Goal: Transaction & Acquisition: Book appointment/travel/reservation

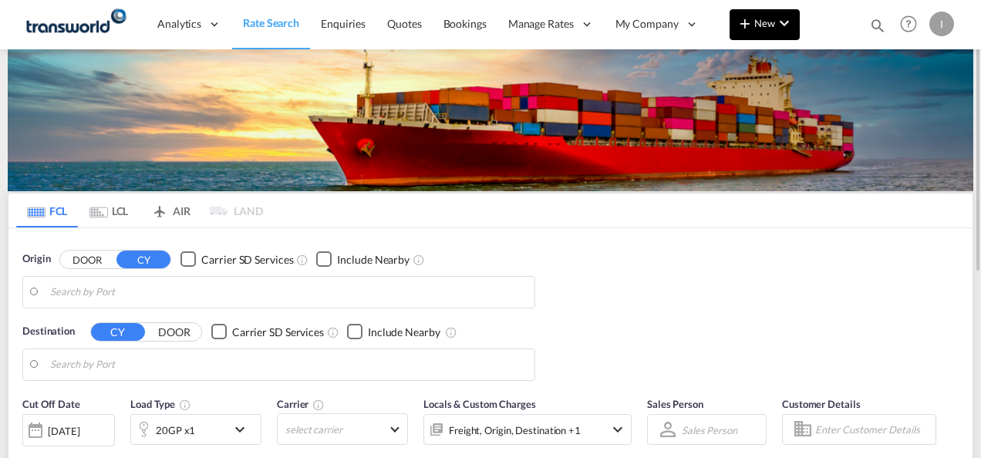
click at [756, 30] on button "New" at bounding box center [765, 24] width 70 height 31
type input "Mundra, INMUN"
type input "[GEOGRAPHIC_DATA], [GEOGRAPHIC_DATA]"
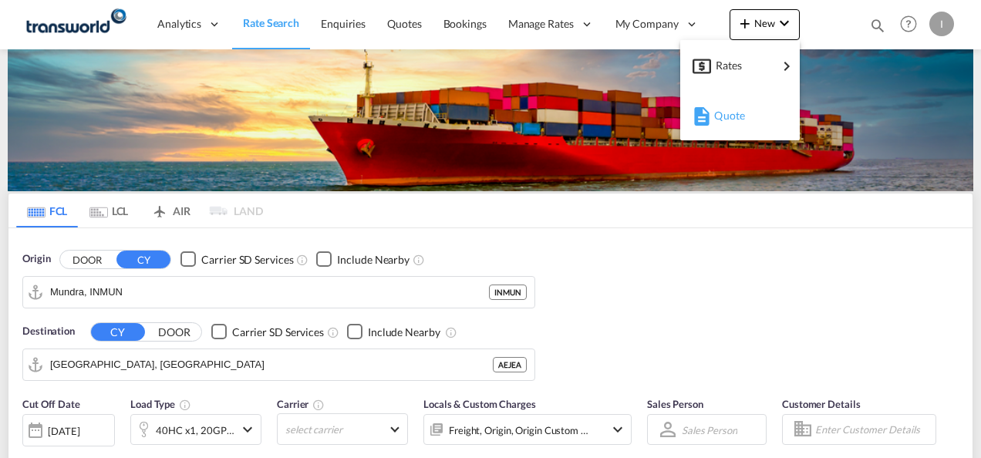
click at [730, 123] on span "Quote" at bounding box center [722, 115] width 17 height 31
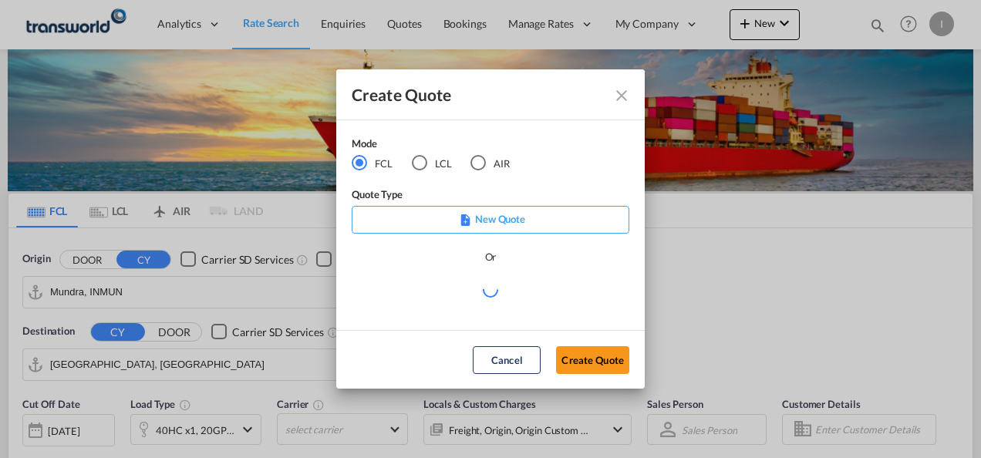
click at [501, 169] on md-radio-button "AIR" at bounding box center [490, 163] width 39 height 17
click at [586, 376] on md-dialog-actions "Cancel Create Quote" at bounding box center [490, 359] width 309 height 59
click at [585, 367] on button "Create Quote" at bounding box center [592, 360] width 73 height 28
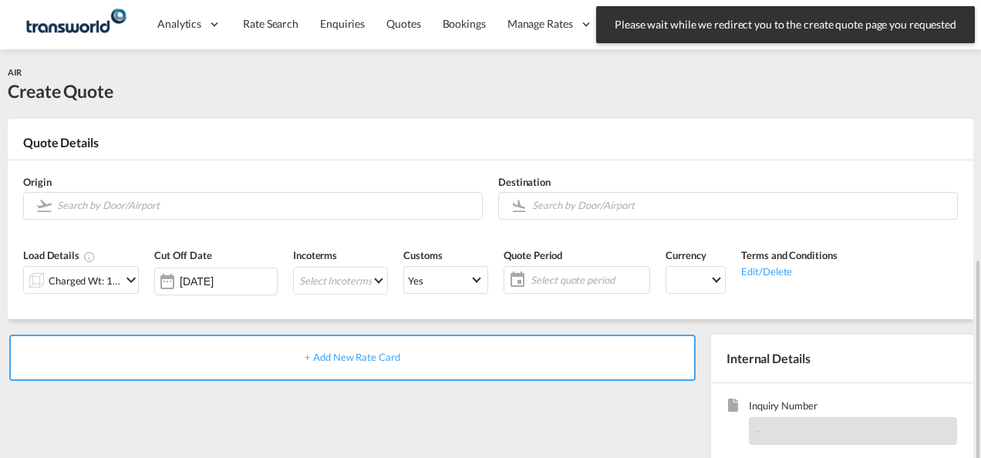
scroll to position [218, 0]
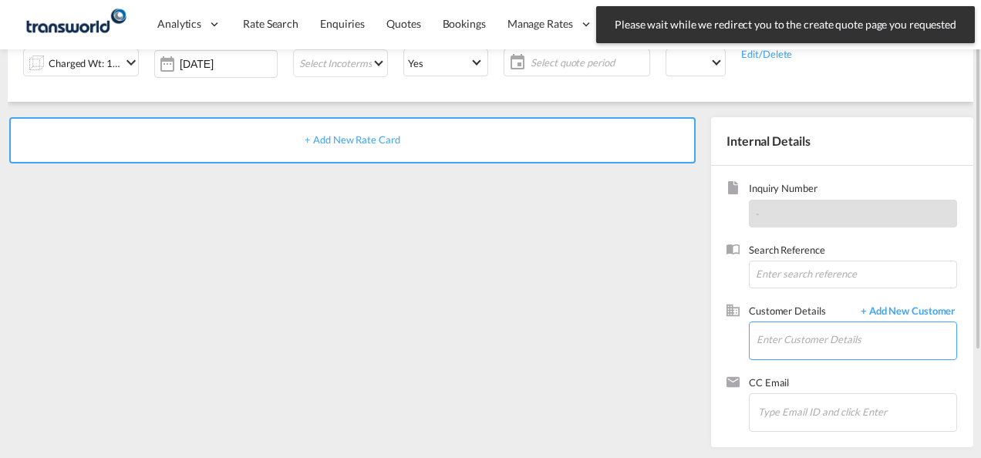
click at [771, 329] on input "Enter Customer Details" at bounding box center [857, 339] width 200 height 35
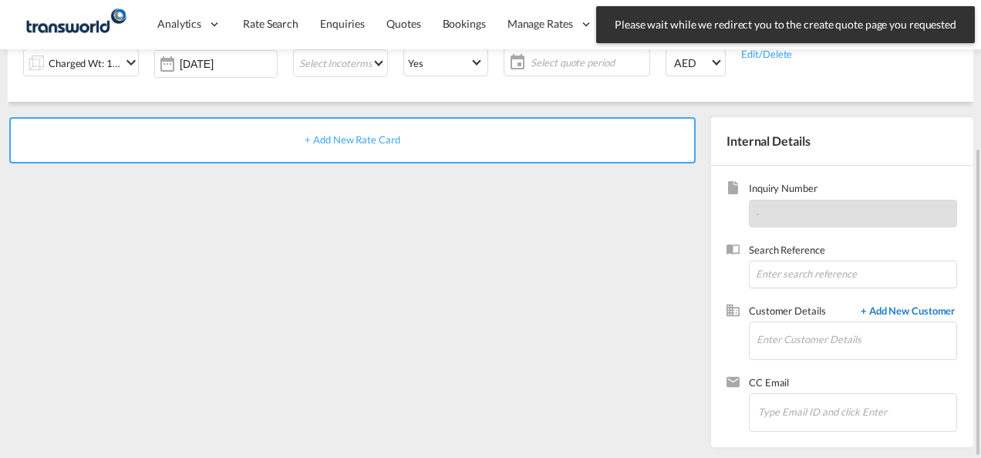
click at [910, 310] on span "+ Add New Customer" at bounding box center [905, 313] width 104 height 18
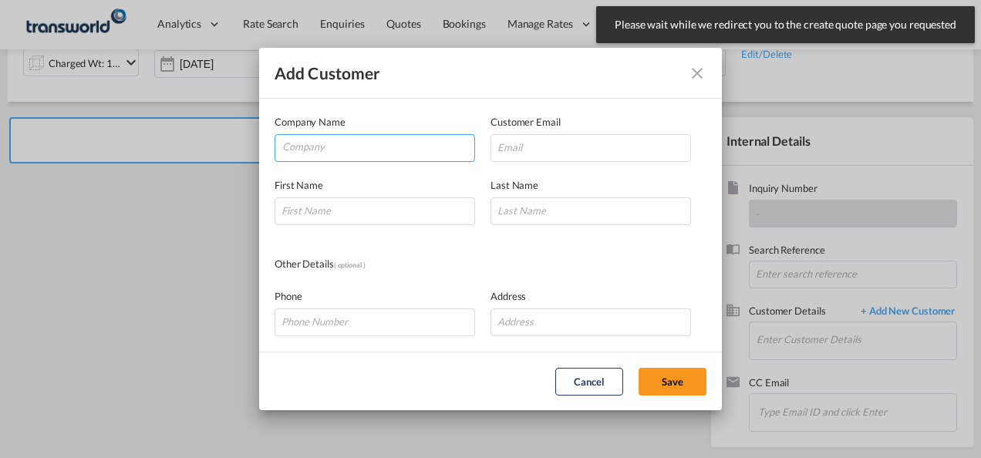
click at [292, 155] on input "Company" at bounding box center [378, 146] width 192 height 23
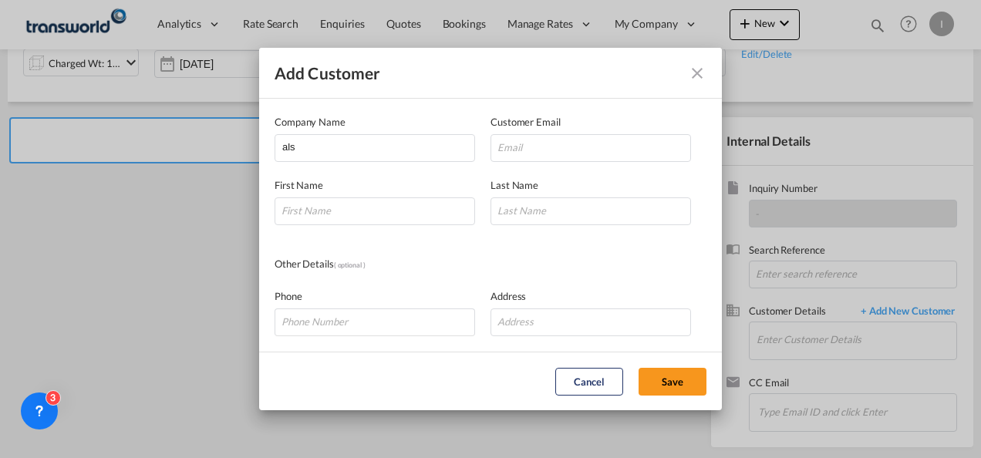
click at [910, 350] on div "Add Customer Company Name als Customer Email First Name Last Name Other Details…" at bounding box center [490, 229] width 981 height 458
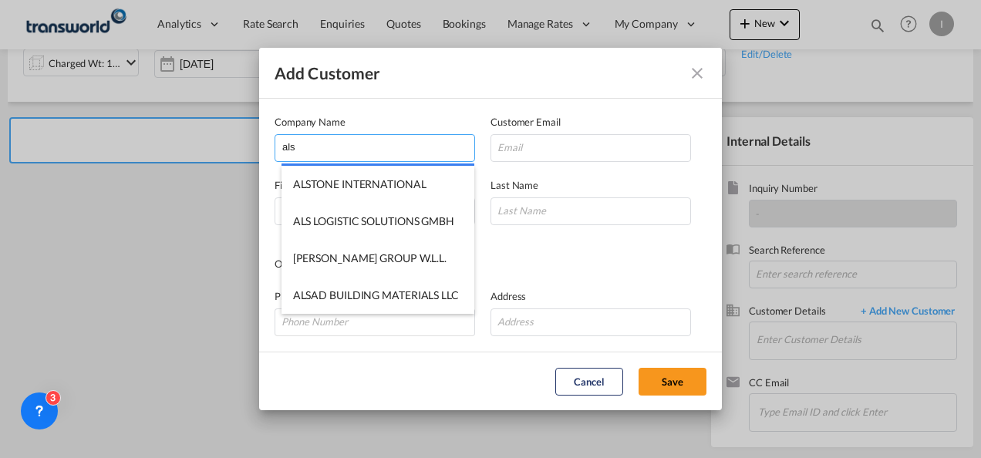
drag, startPoint x: 339, startPoint y: 150, endPoint x: 210, endPoint y: 147, distance: 129.6
click at [210, 147] on div "Add Customer Company Name als Customer Email First Name Last Name Other Details…" at bounding box center [490, 229] width 981 height 458
paste input "[PERSON_NAME]"
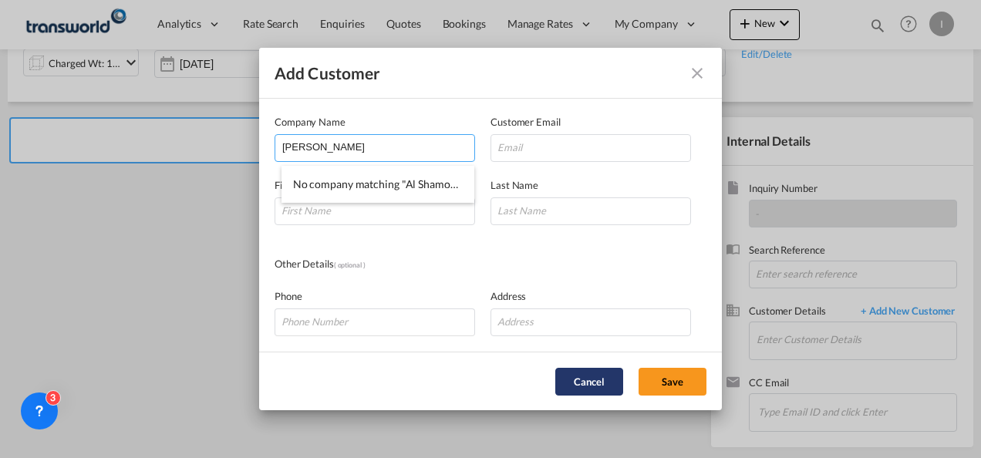
type input "[PERSON_NAME]"
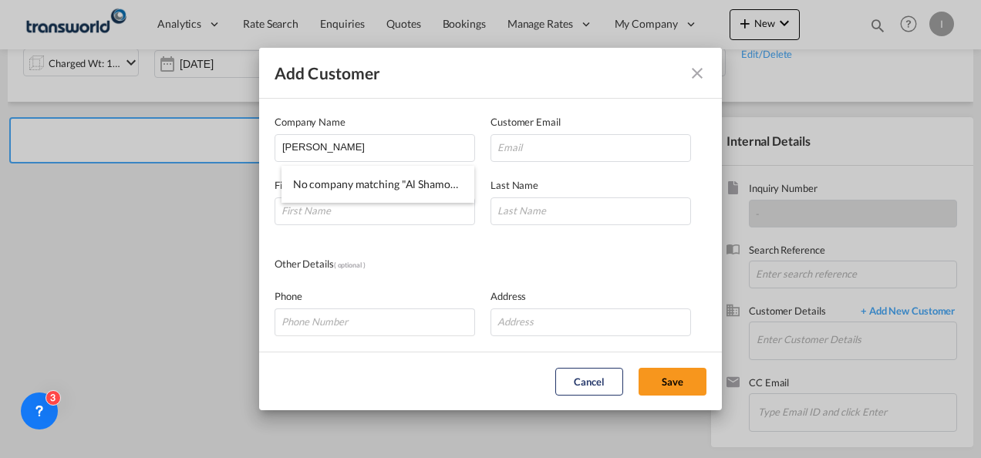
click at [594, 378] on button "Cancel" at bounding box center [589, 382] width 68 height 28
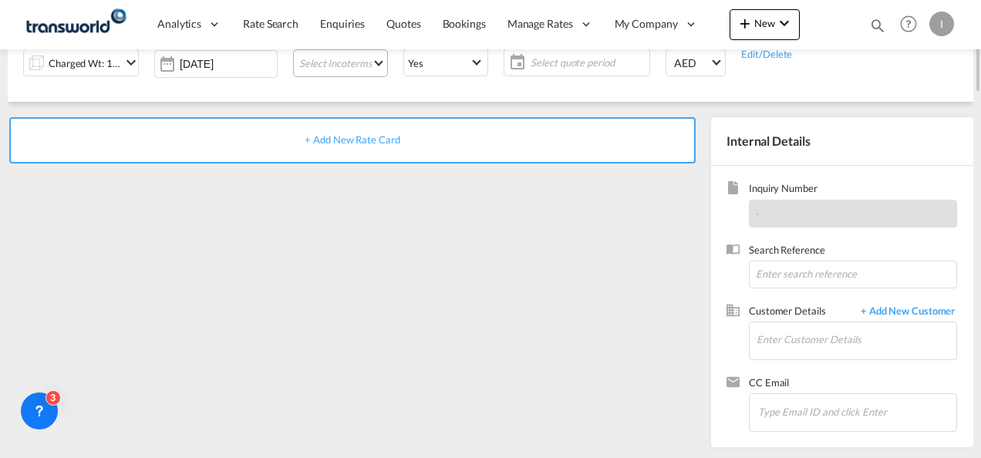
scroll to position [0, 0]
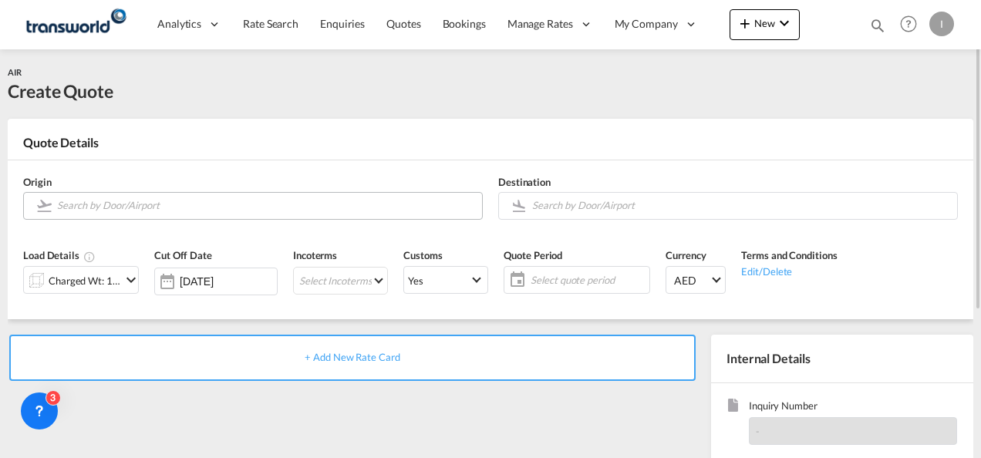
click at [142, 205] on input "Search by Door/Airport" at bounding box center [265, 205] width 417 height 27
click at [755, 32] on md-icon "icon-plus 400-fg" at bounding box center [745, 23] width 19 height 19
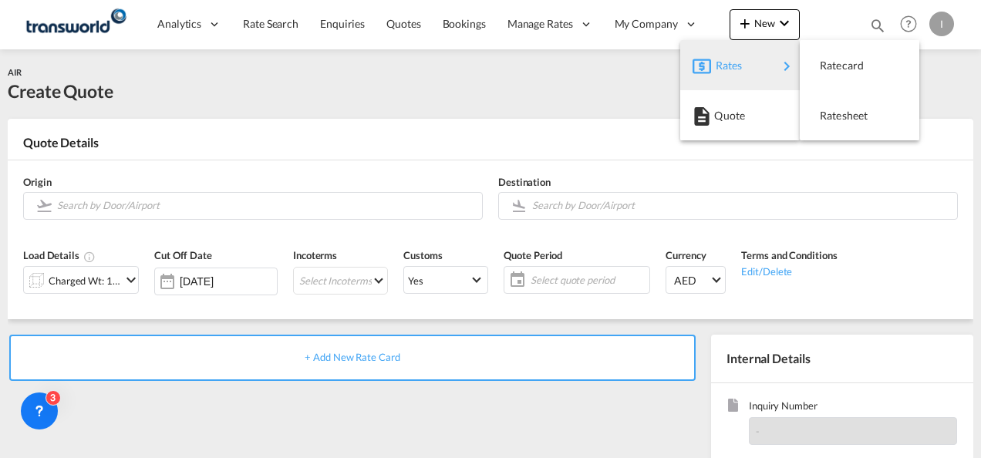
click at [721, 66] on span "Rates" at bounding box center [725, 65] width 19 height 31
click at [753, 26] on md-backdrop at bounding box center [490, 229] width 981 height 458
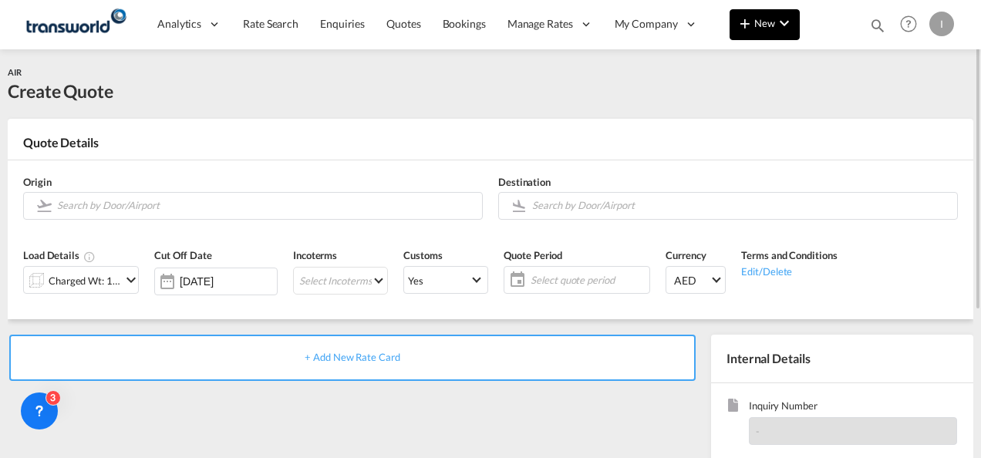
click at [754, 26] on md-icon "icon-plus 400-fg" at bounding box center [745, 23] width 19 height 19
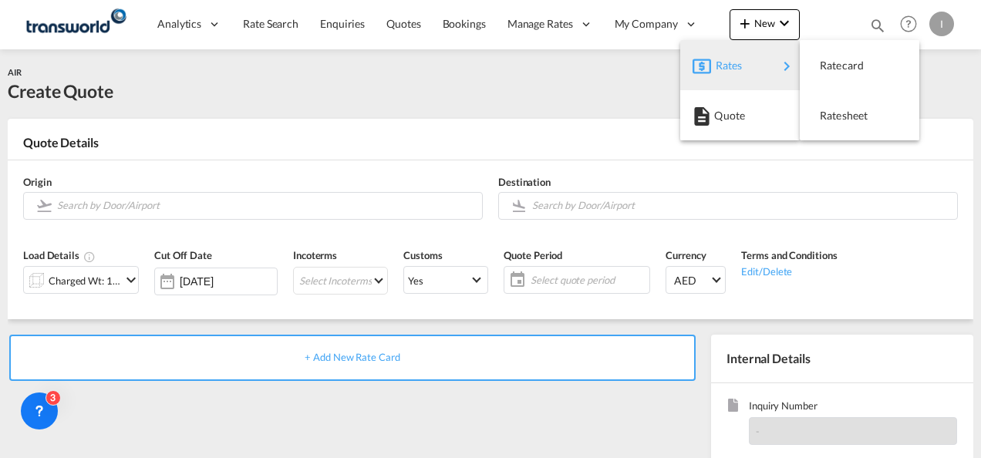
click at [719, 74] on span "Rates" at bounding box center [725, 65] width 19 height 31
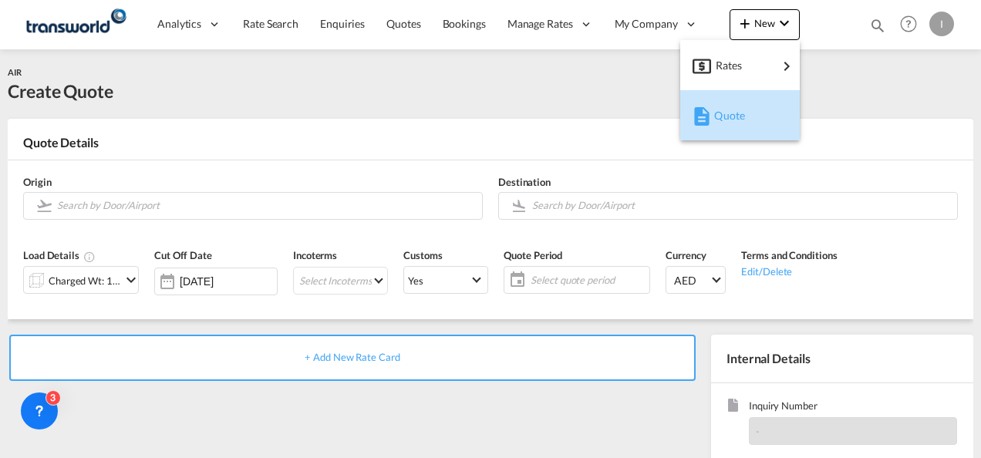
click at [720, 112] on span "Quote" at bounding box center [722, 115] width 17 height 31
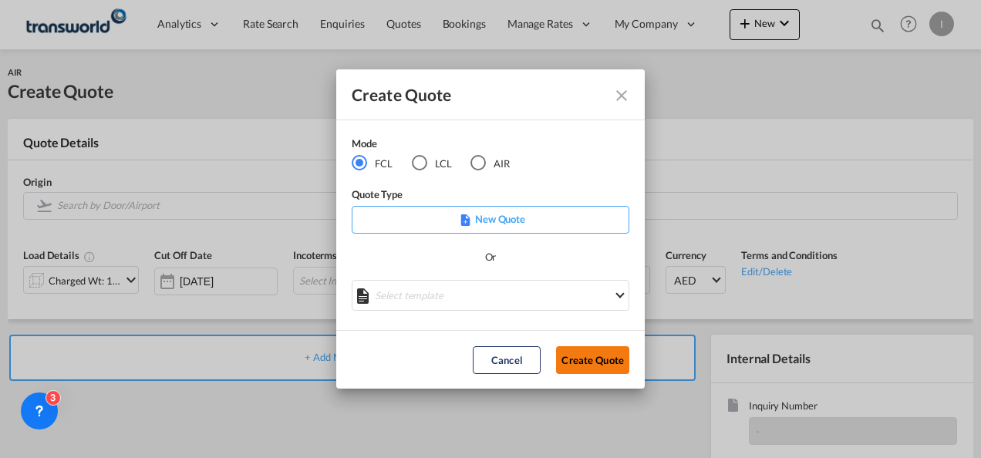
click at [576, 356] on button "Create Quote" at bounding box center [592, 360] width 73 height 28
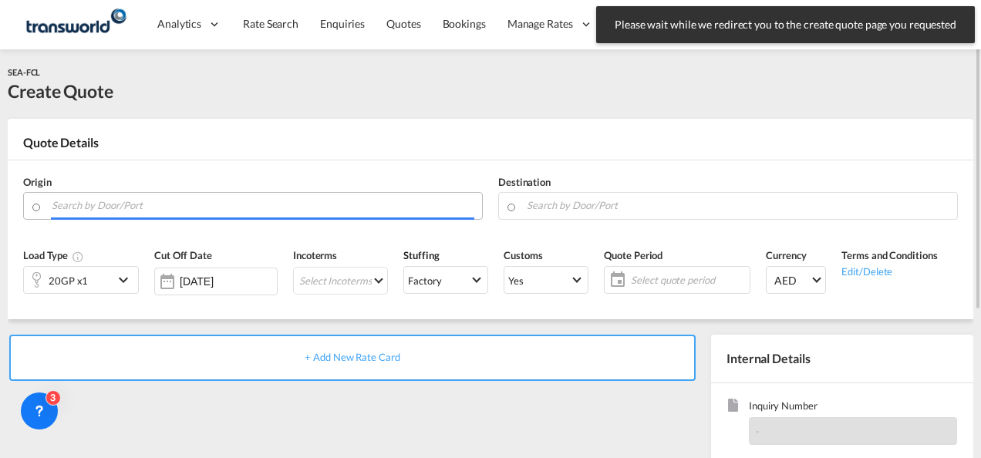
click at [128, 207] on input "Search by Door/Port" at bounding box center [263, 205] width 423 height 27
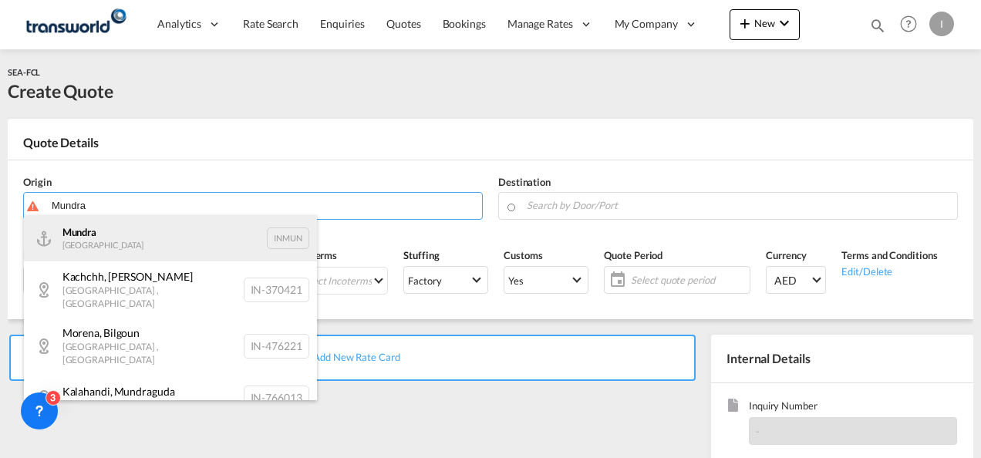
click at [106, 244] on div "Mundra India INMUN" at bounding box center [170, 238] width 293 height 46
type input "Mundra, INMUN"
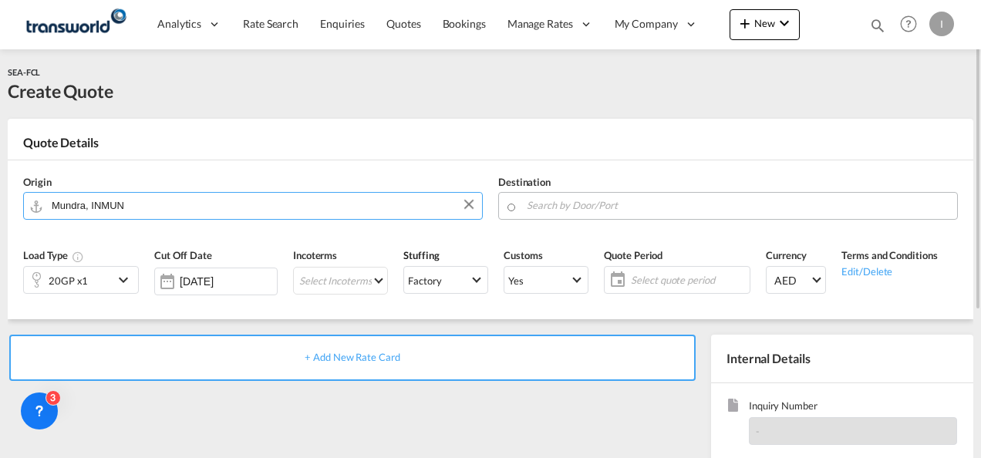
click at [552, 207] on input "Search by Door/Port" at bounding box center [738, 205] width 423 height 27
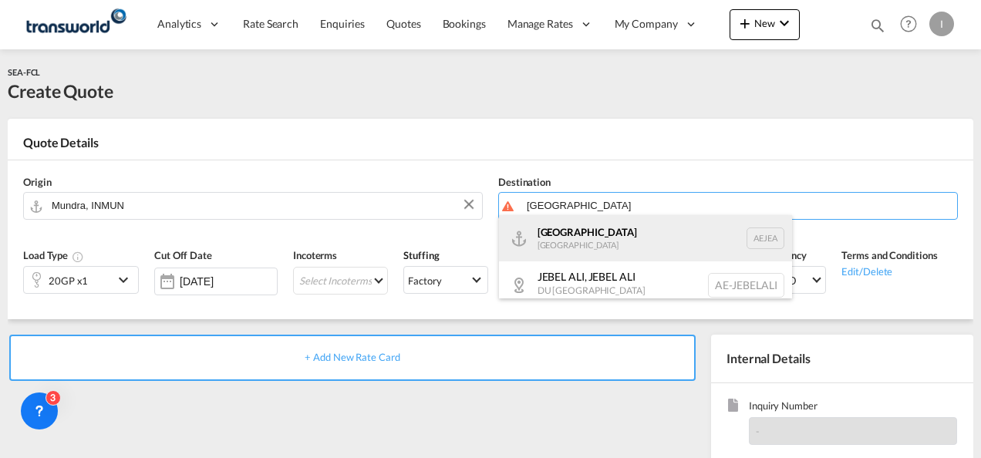
click at [559, 225] on div "[GEOGRAPHIC_DATA] [GEOGRAPHIC_DATA]" at bounding box center [645, 238] width 293 height 46
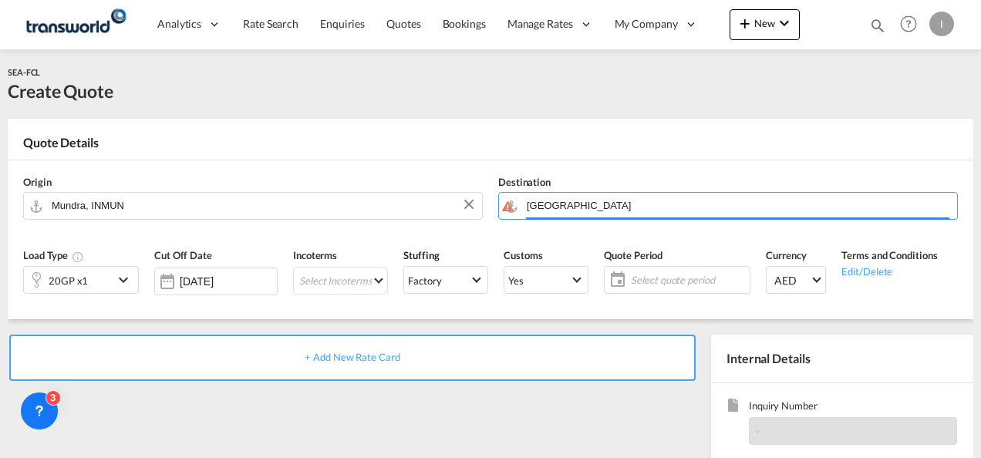
type input "[GEOGRAPHIC_DATA], [GEOGRAPHIC_DATA]"
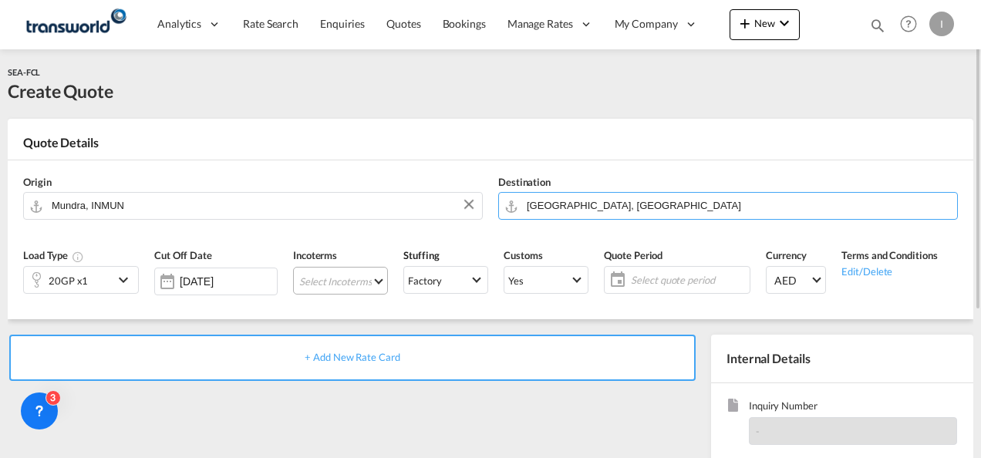
click at [310, 289] on md-select "Select Incoterms FOB - export Free on Board EXW - export Ex Works DAP - export …" at bounding box center [340, 281] width 95 height 28
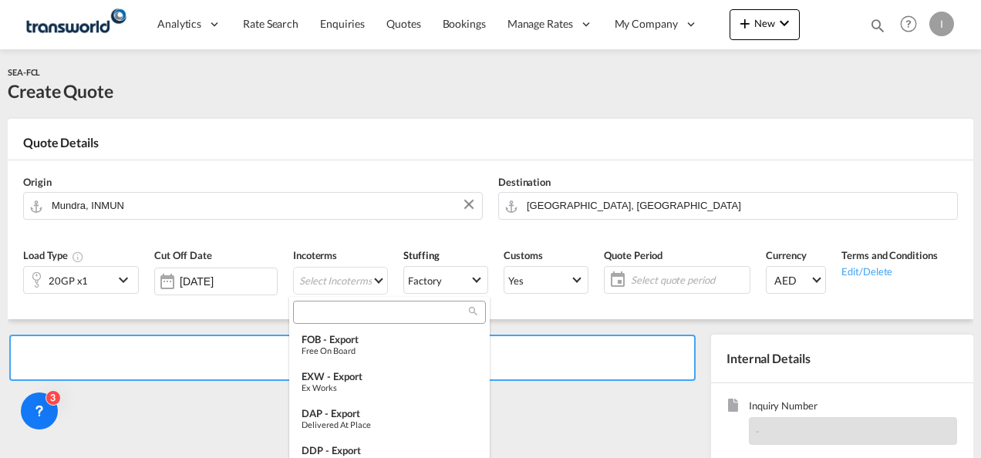
click at [321, 302] on div at bounding box center [389, 312] width 193 height 23
click at [311, 315] on input "search" at bounding box center [383, 313] width 171 height 14
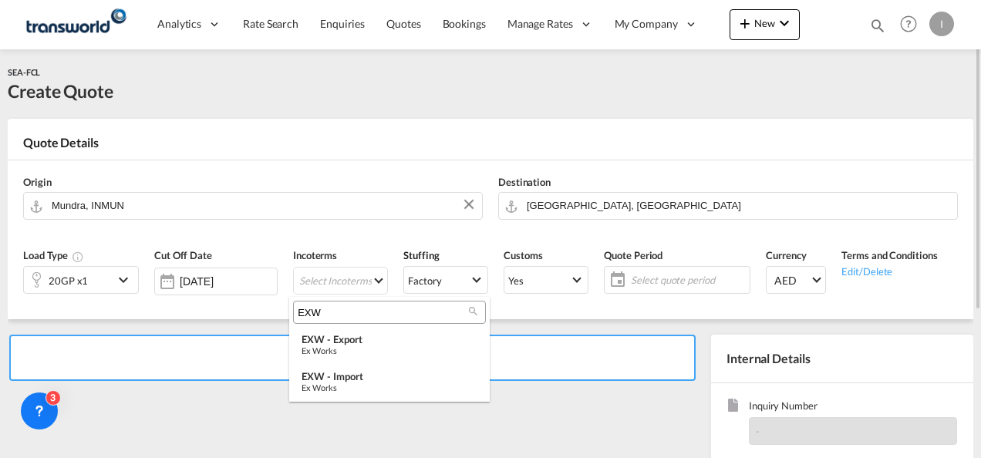
type input "EXW"
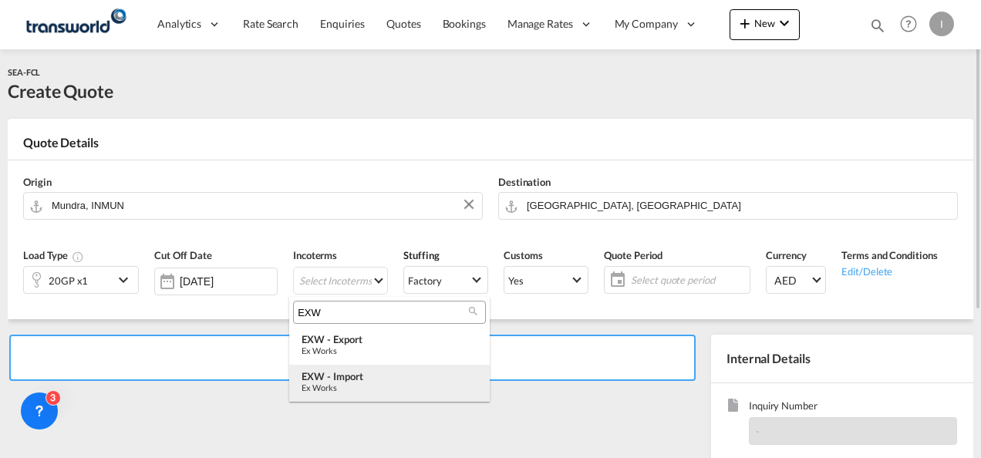
click at [348, 389] on div "Ex Works" at bounding box center [390, 388] width 176 height 10
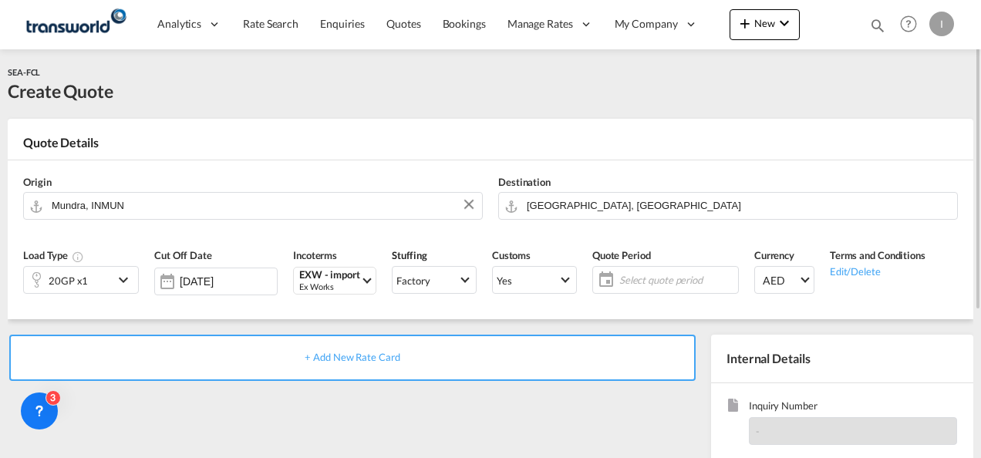
click at [641, 269] on span "Select quote period" at bounding box center [677, 280] width 123 height 22
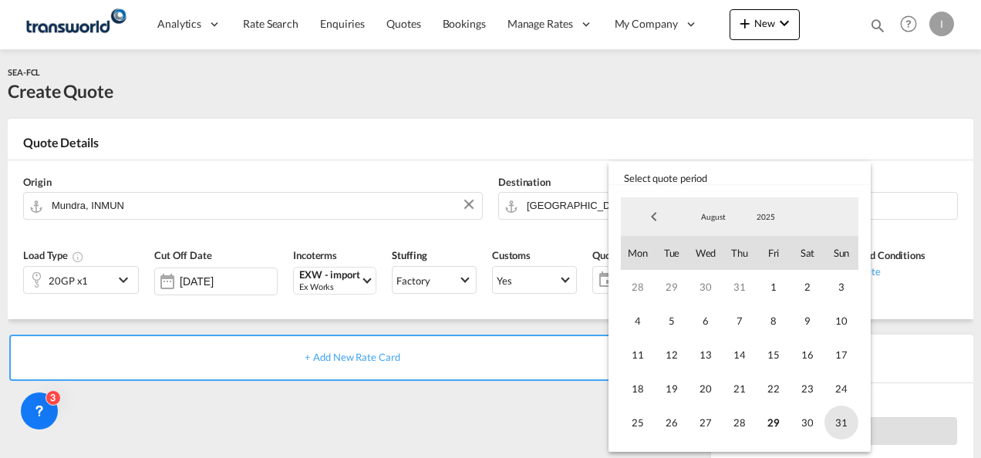
click at [828, 414] on span "31" at bounding box center [842, 423] width 34 height 34
click at [454, 412] on md-backdrop at bounding box center [490, 229] width 981 height 458
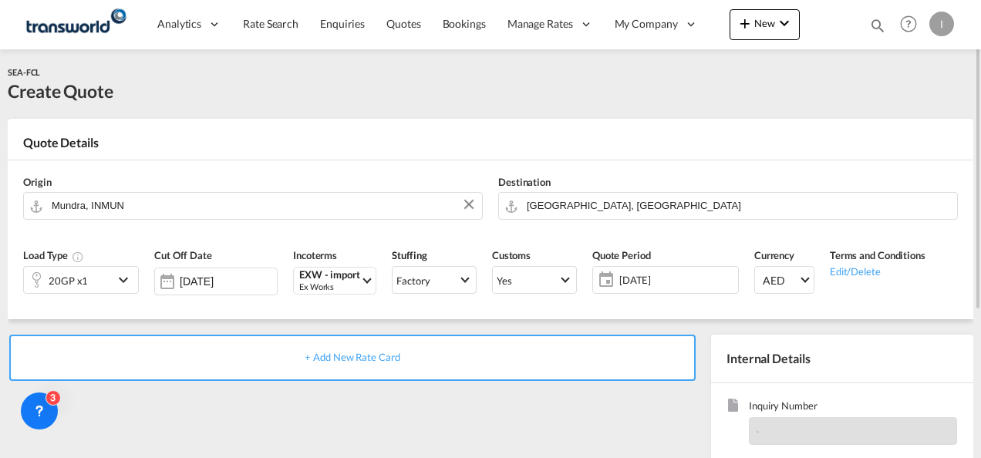
scroll to position [154, 0]
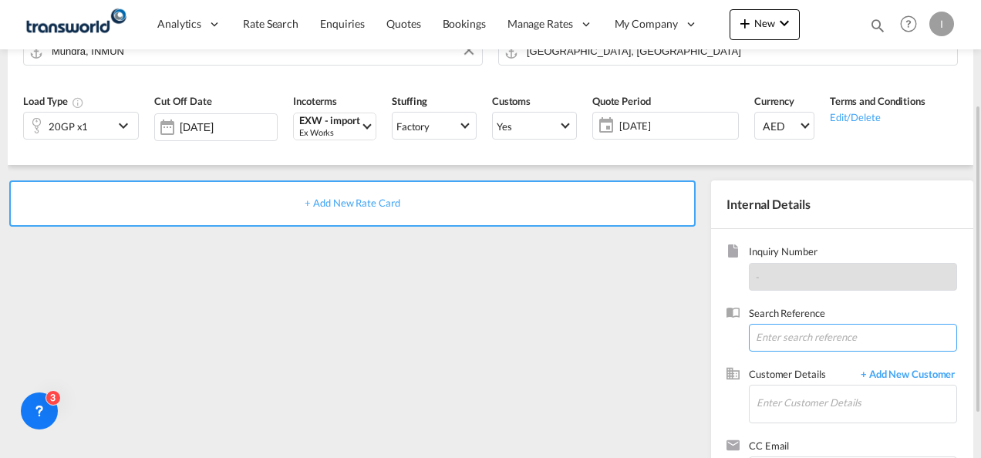
click at [781, 349] on input at bounding box center [853, 338] width 208 height 28
paste input "TWI 21659"
type input "TWI 21659"
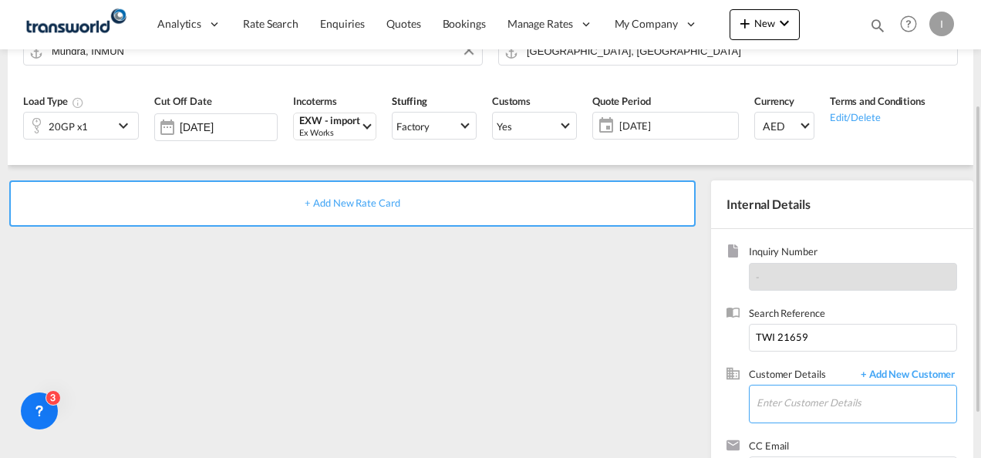
click at [782, 397] on input "Enter Customer Details" at bounding box center [857, 403] width 200 height 35
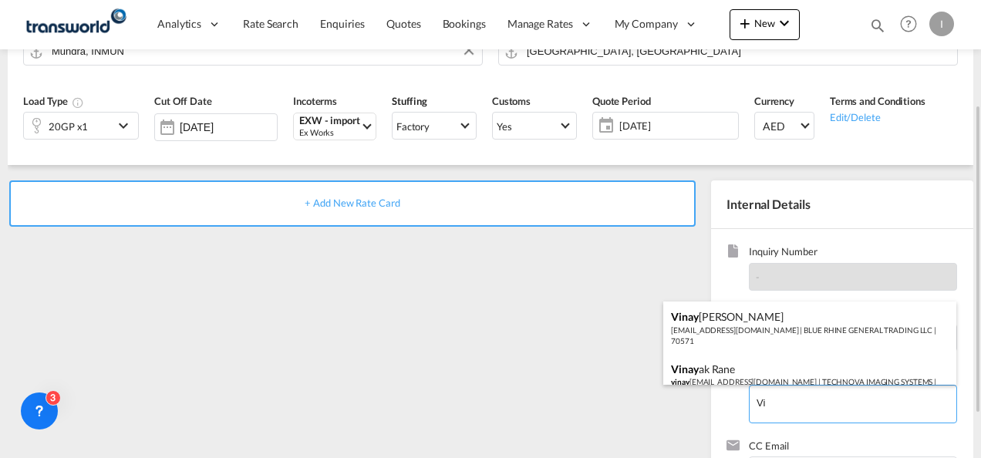
type input "V"
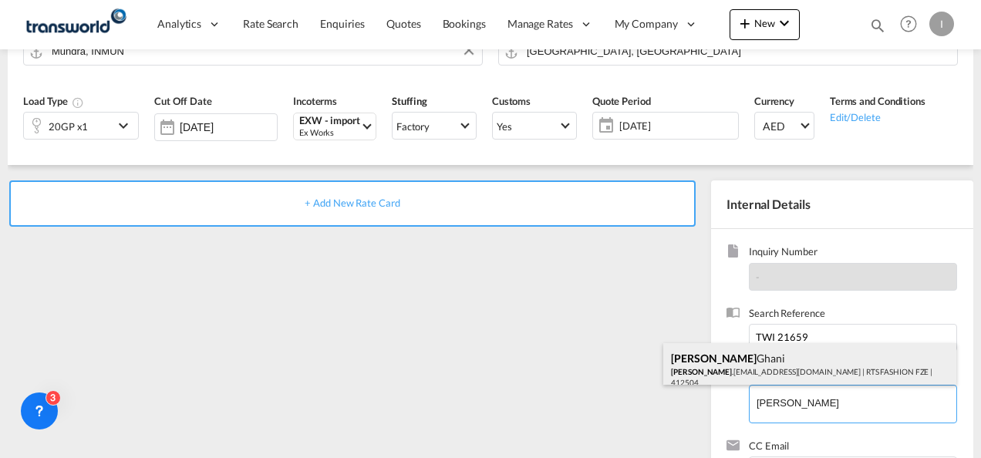
click at [728, 366] on div "[PERSON_NAME] [PERSON_NAME] .[PERSON_NAME][EMAIL_ADDRESS][DOMAIN_NAME] | RTS FA…" at bounding box center [809, 369] width 293 height 52
type input "RTS FASHION FZE, [PERSON_NAME], [PERSON_NAME][EMAIL_ADDRESS][PERSON_NAME][DOMAI…"
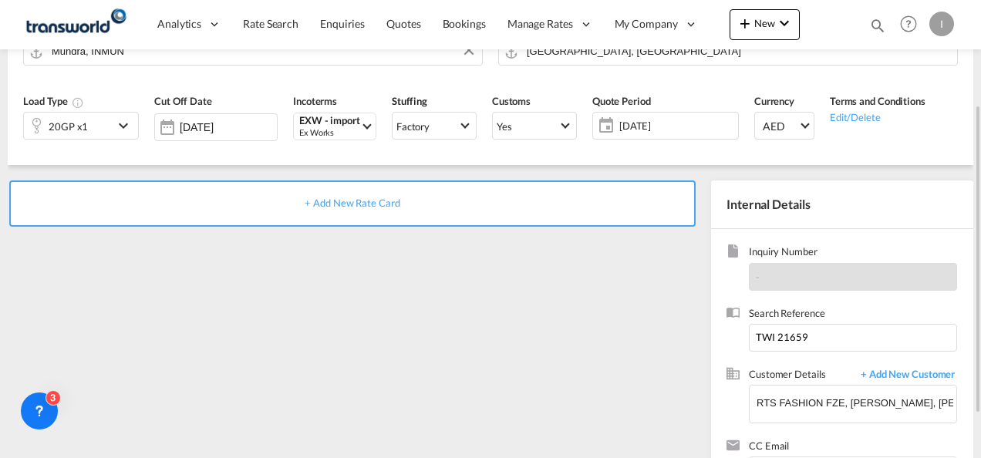
click at [318, 202] on span "+ Add New Rate Card" at bounding box center [352, 203] width 95 height 12
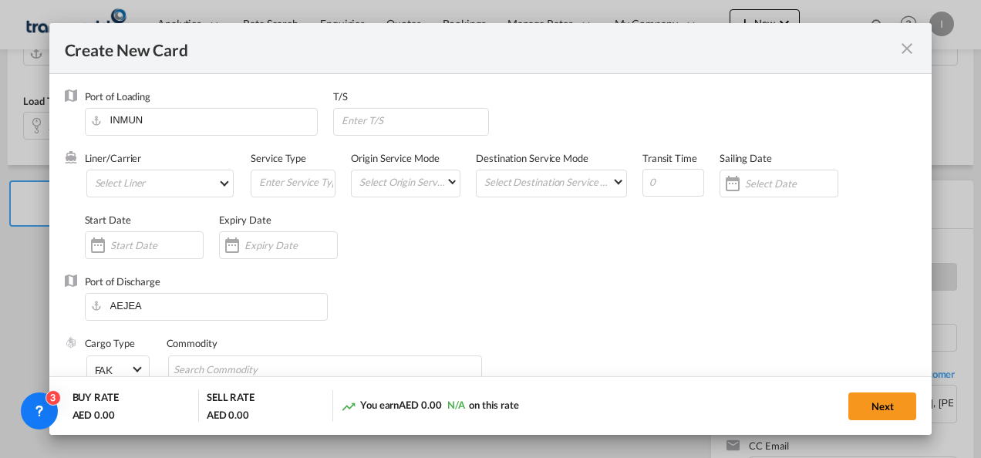
type input "Basic Ocean Freight"
select select "per equipment"
click at [141, 181] on md-select "Select Liner 2HM LOGISTICS D.O.O 2HM LOGISTICS D.O.O. / TDWC-CAPODISTRI 2HM LOG…" at bounding box center [160, 184] width 148 height 28
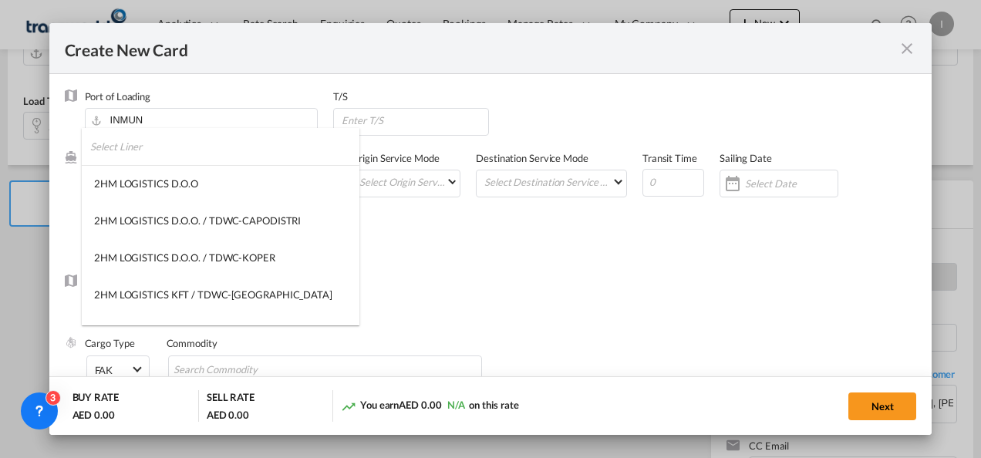
click at [137, 156] on input "search" at bounding box center [224, 146] width 269 height 37
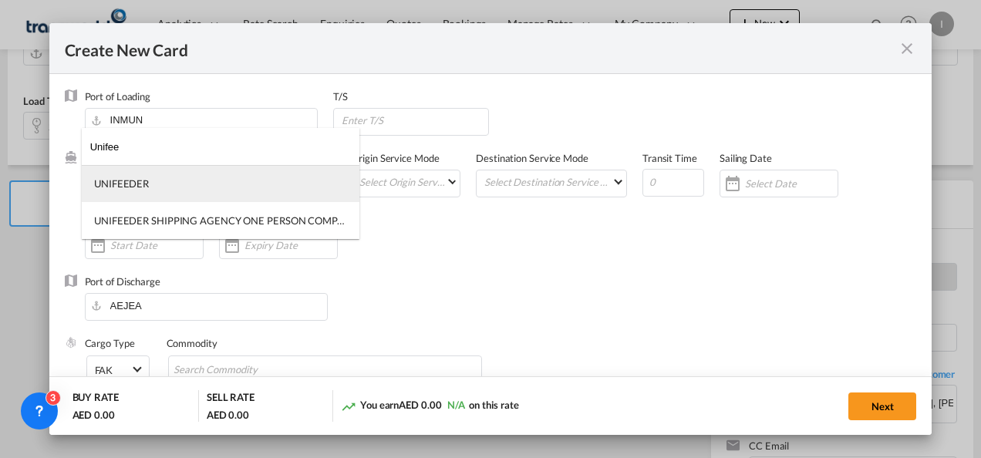
type input "Unifee"
click at [137, 174] on md-option "UNIFEEDER" at bounding box center [221, 183] width 278 height 37
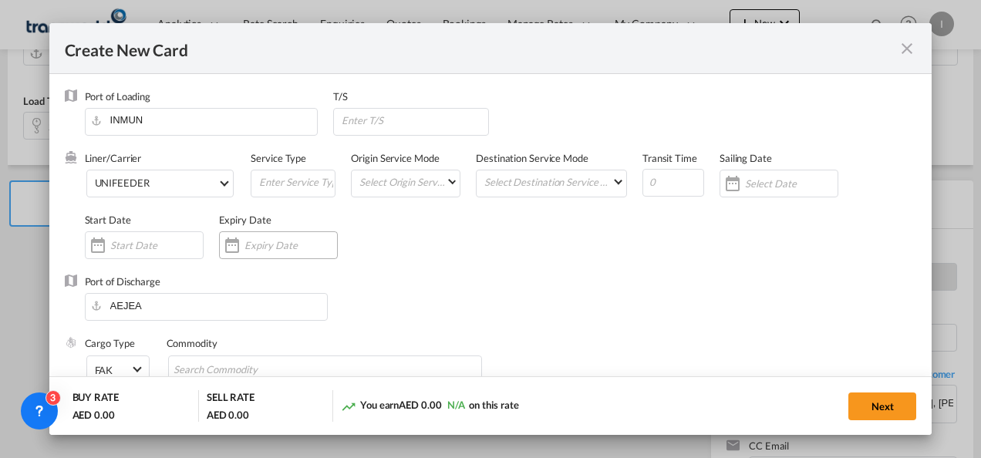
click at [246, 242] on input "Create New CardPort ..." at bounding box center [291, 245] width 93 height 12
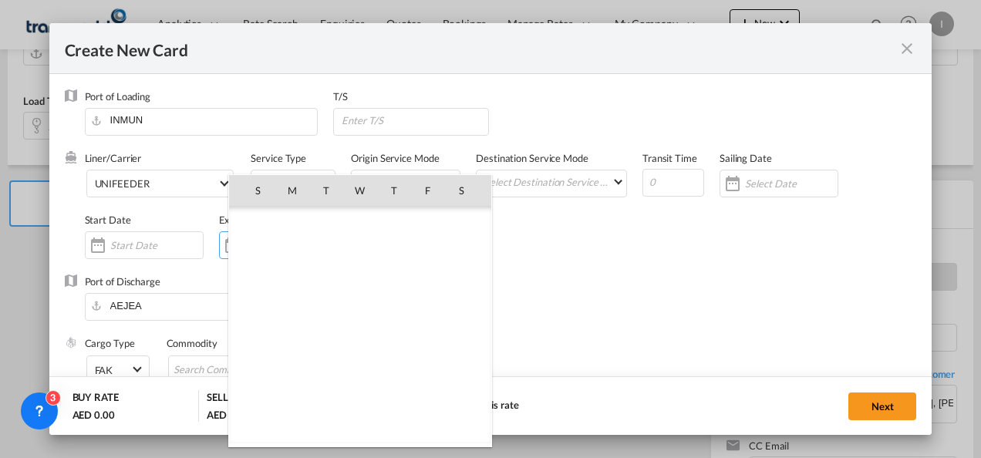
scroll to position [357169, 0]
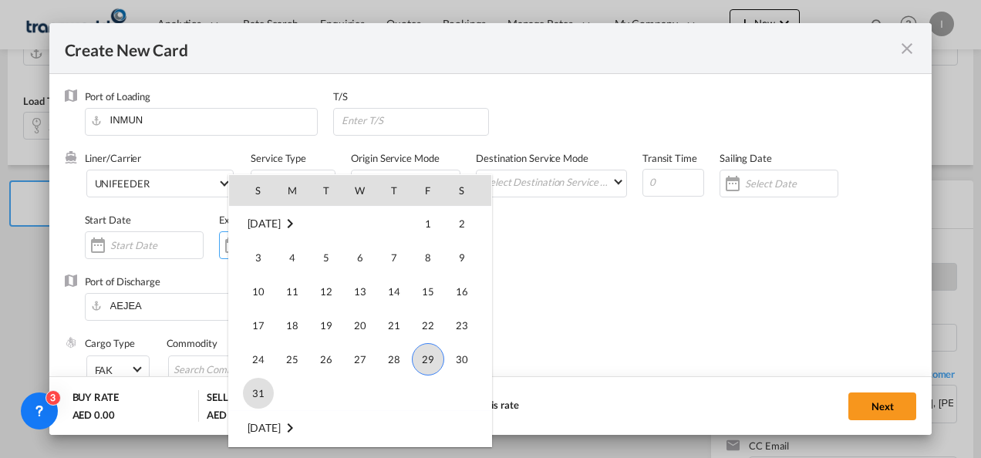
click at [248, 390] on span "31" at bounding box center [258, 393] width 31 height 31
type input "[DATE]"
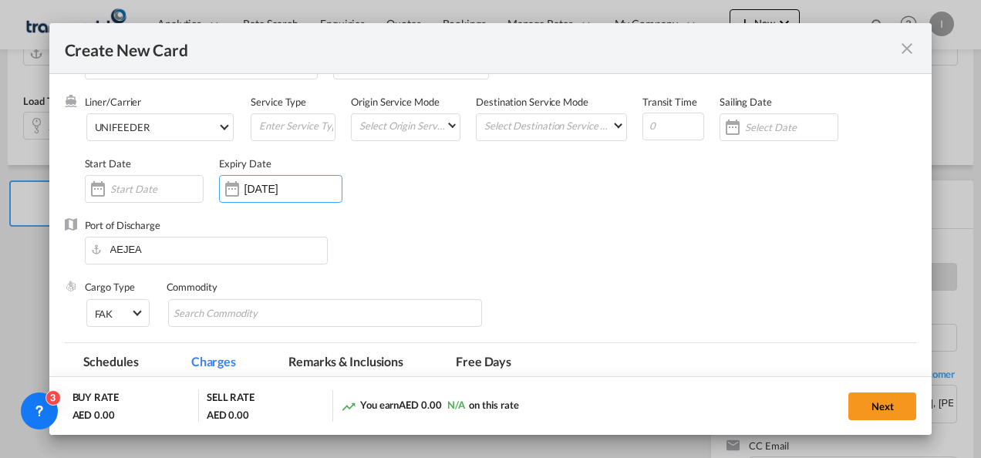
scroll to position [77, 0]
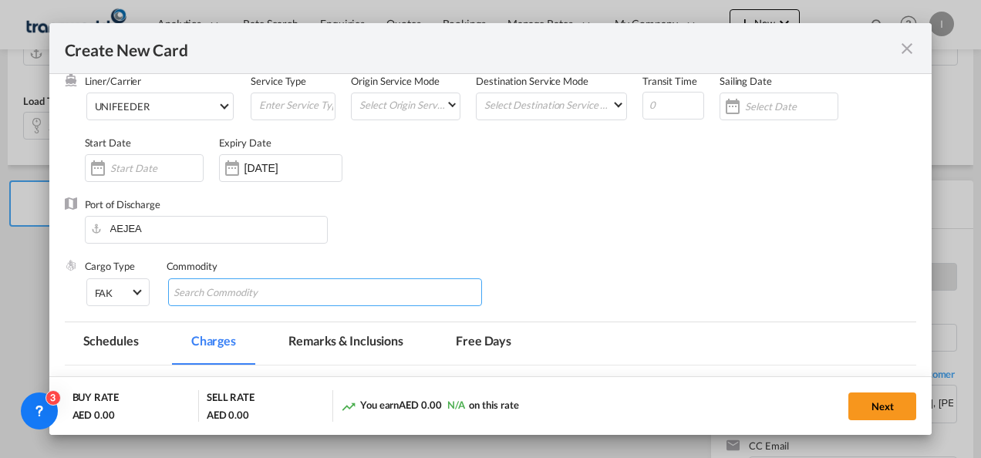
click at [213, 295] on input "Chips input." at bounding box center [244, 293] width 141 height 25
click at [186, 292] on input "Feberal Cagro" at bounding box center [244, 293] width 141 height 25
type input "General Cargo"
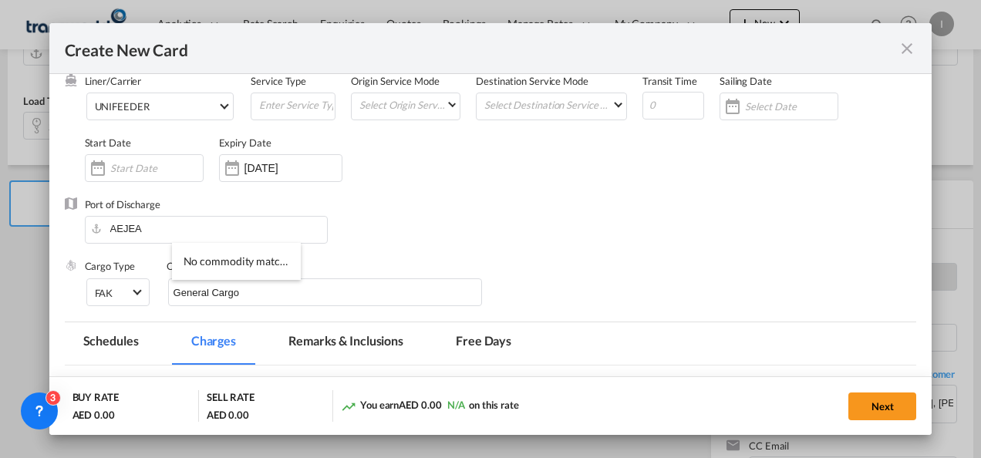
click at [586, 257] on div "Port of Discharge [GEOGRAPHIC_DATA]" at bounding box center [491, 229] width 853 height 62
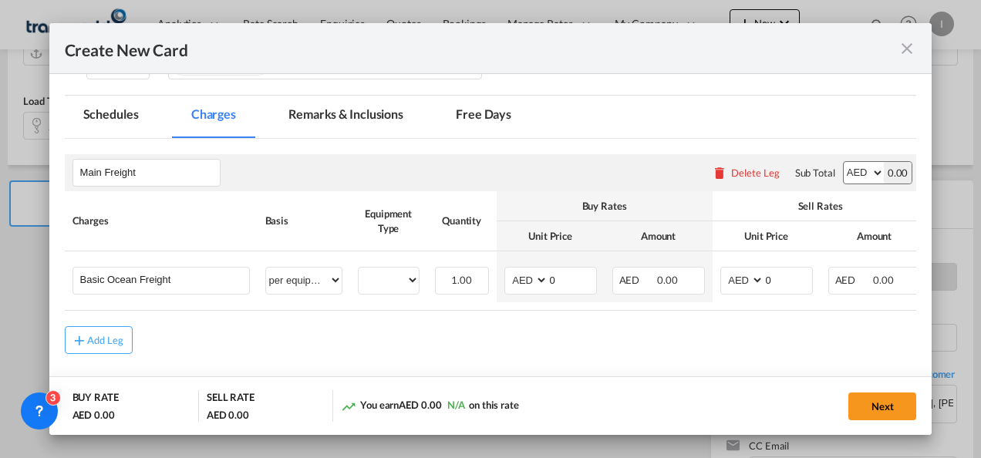
scroll to position [366, 0]
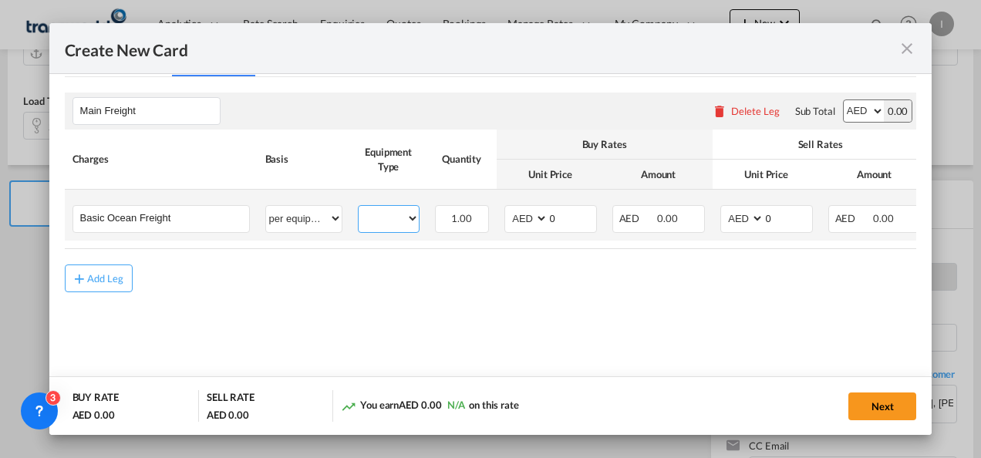
click at [397, 218] on select "20GP" at bounding box center [389, 218] width 60 height 21
select select "20GP"
click at [359, 208] on select "20GP" at bounding box center [389, 218] width 60 height 21
click at [549, 211] on input "0" at bounding box center [573, 217] width 48 height 23
type input "9"
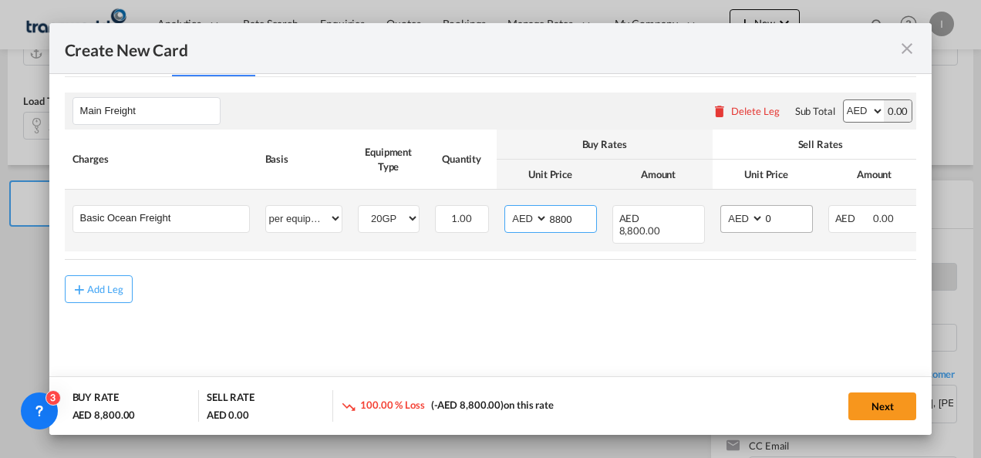
type input "8800"
drag, startPoint x: 777, startPoint y: 219, endPoint x: 750, endPoint y: 220, distance: 27.0
click at [750, 220] on md-input-container "AED AFN ALL AMD ANG AOA ARS AUD AWG AZN BAM BBD BDT BGN BHD BIF BMD BND [PERSON…" at bounding box center [767, 219] width 93 height 28
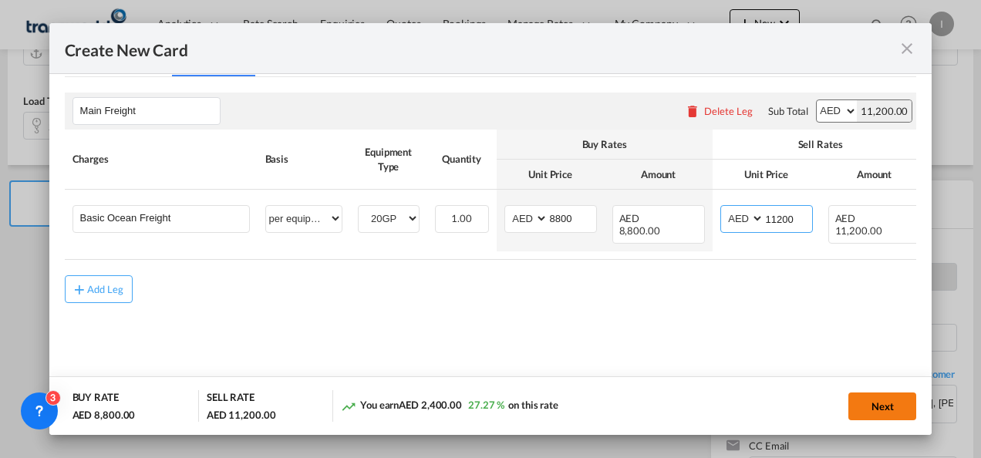
type input "11200"
click at [882, 403] on button "Next" at bounding box center [883, 407] width 68 height 28
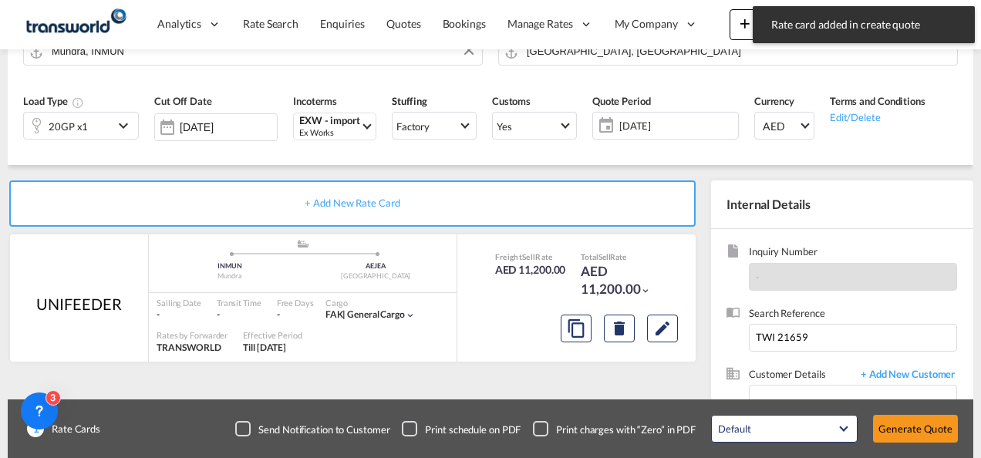
click at [890, 437] on div "Create New Card Port of [GEOGRAPHIC_DATA] INMUN T/S Liner/Carrier UNIFEEDER Ser…" at bounding box center [490, 229] width 981 height 458
click at [898, 424] on button "Generate Quote" at bounding box center [915, 429] width 85 height 28
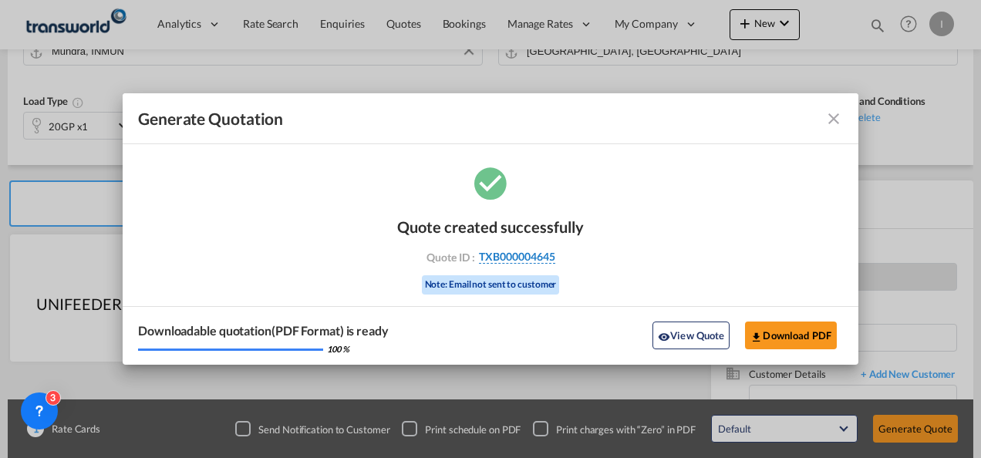
click at [525, 258] on span "TXB000004645" at bounding box center [517, 257] width 76 height 14
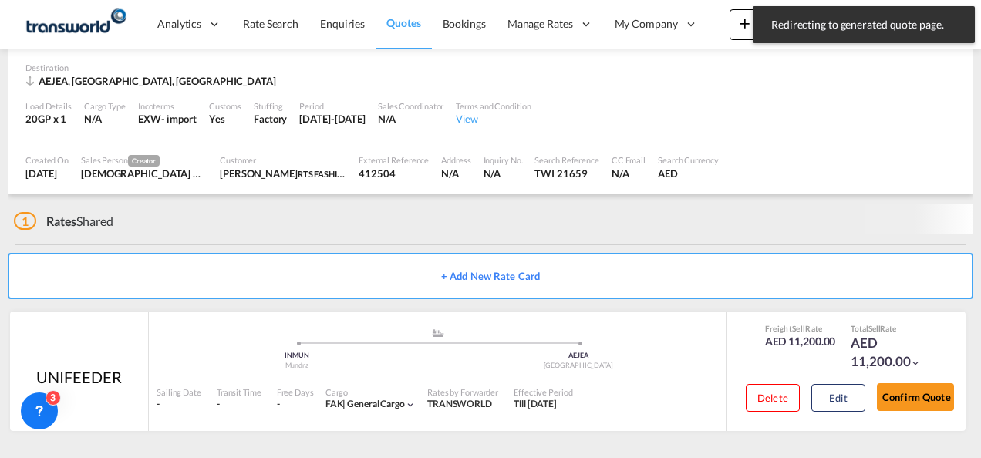
scroll to position [94, 0]
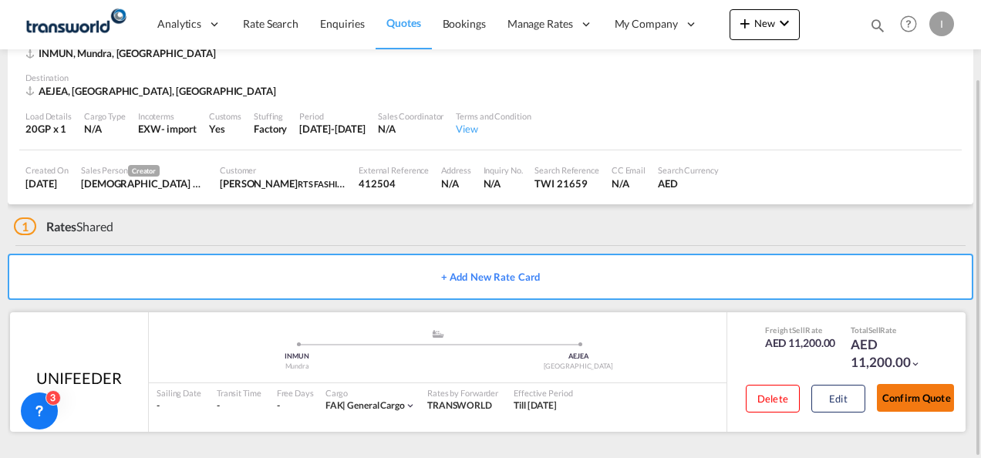
click at [911, 392] on button "Confirm Quote" at bounding box center [915, 398] width 77 height 28
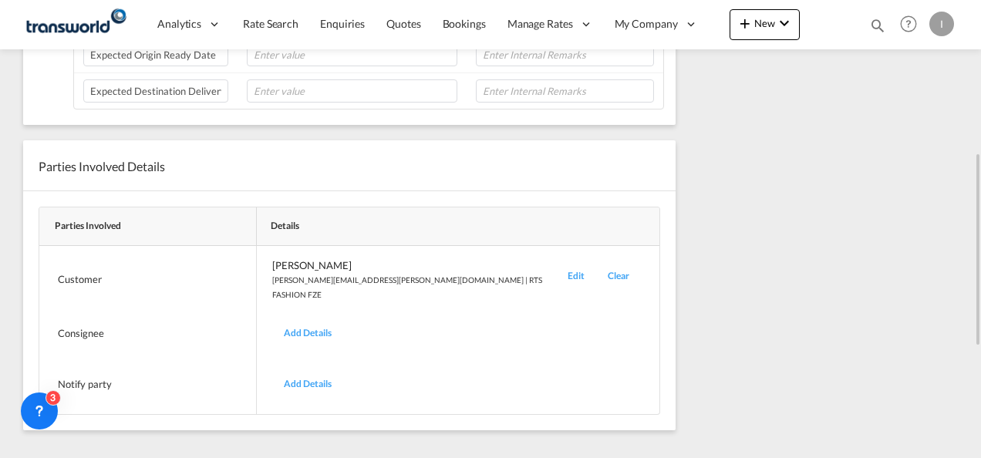
scroll to position [317, 0]
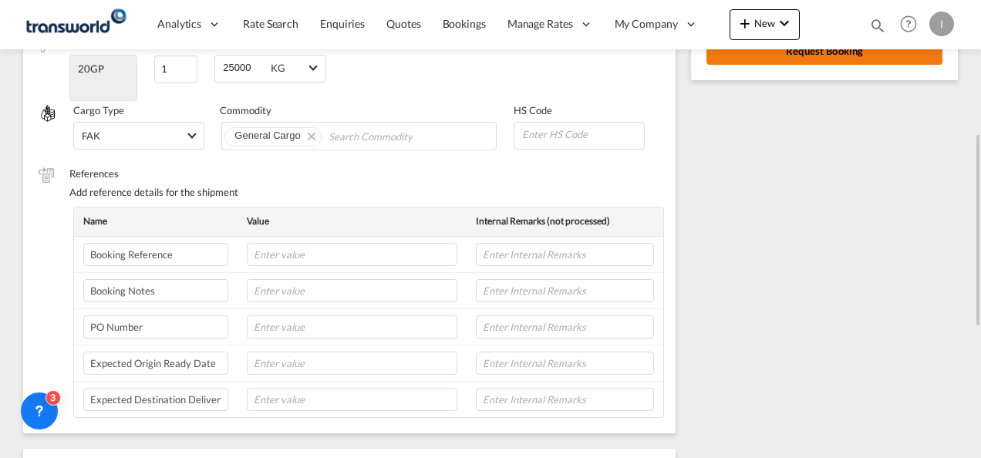
click at [778, 58] on button "Request Booking" at bounding box center [825, 51] width 236 height 28
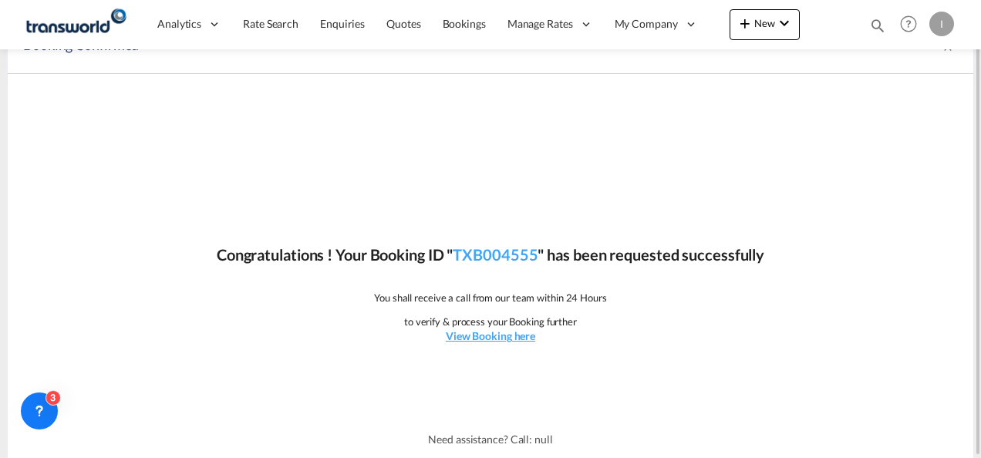
scroll to position [29, 0]
click at [517, 258] on link "TXB004555" at bounding box center [495, 255] width 85 height 19
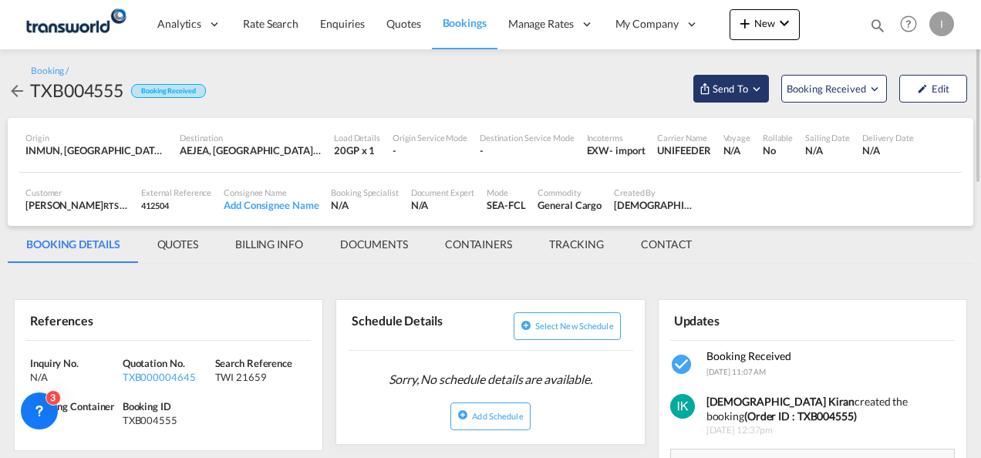
click at [724, 88] on span "Send To" at bounding box center [730, 88] width 39 height 15
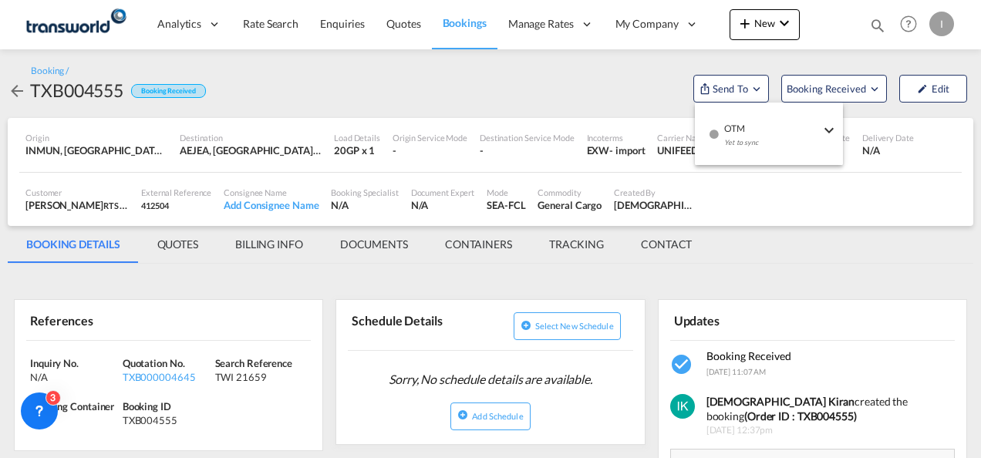
click at [725, 130] on span "OTM" at bounding box center [772, 123] width 96 height 14
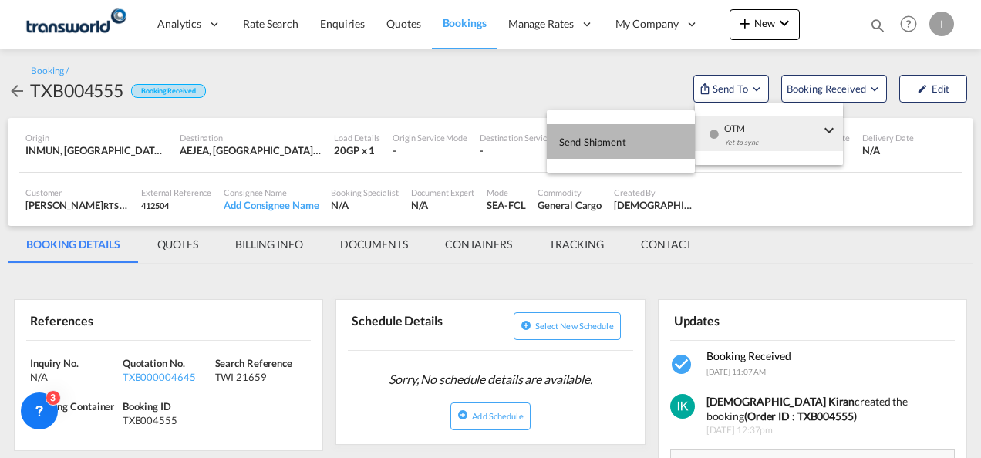
click at [651, 139] on button "Send Shipment" at bounding box center [621, 141] width 148 height 35
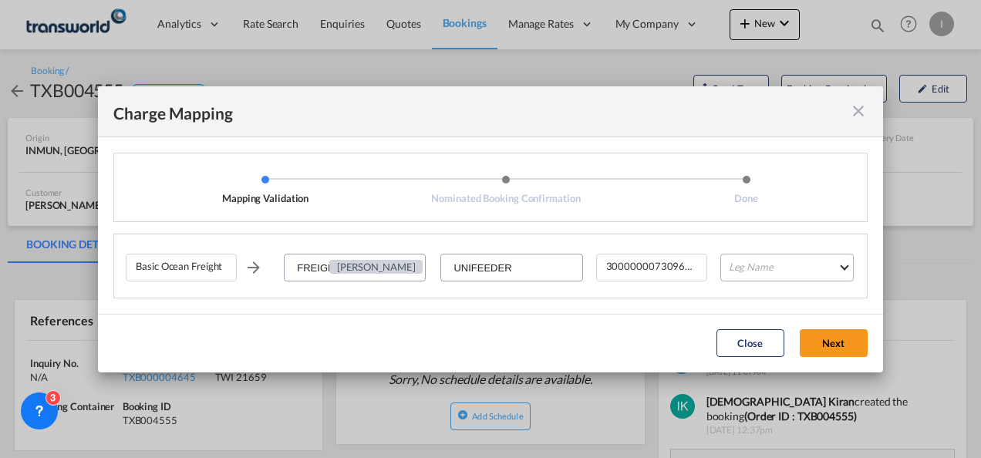
click at [754, 273] on md-select "Leg Name HANDLING ORIGIN VESSEL HANDLING DESTINATION OTHERS TL PICK UP CUSTOMS …" at bounding box center [787, 268] width 133 height 28
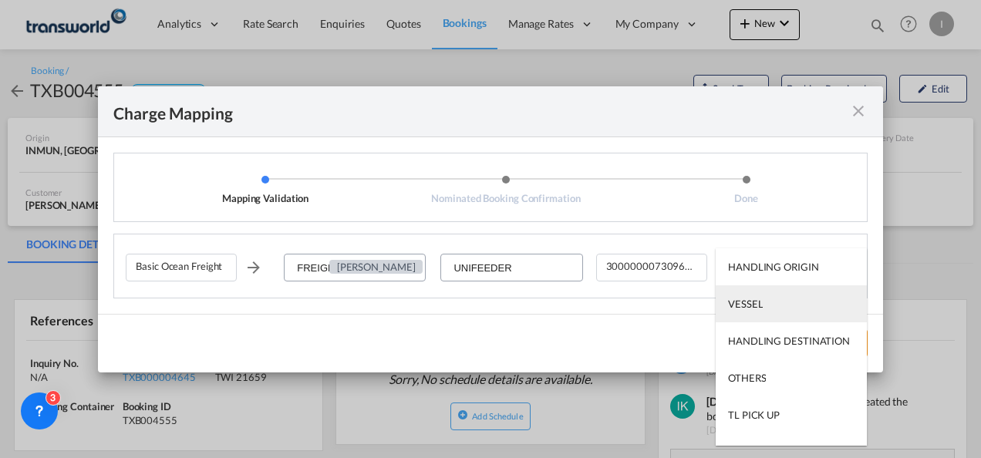
click at [743, 309] on div "VESSEL" at bounding box center [745, 304] width 35 height 14
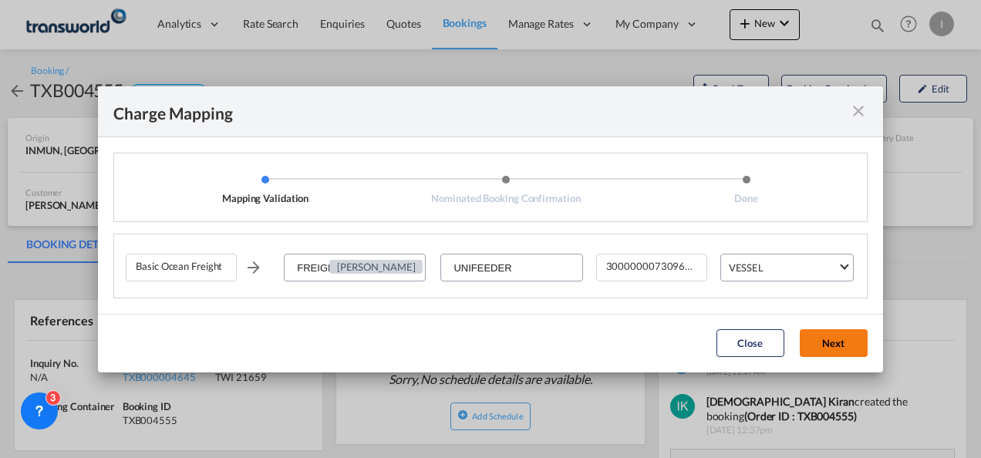
click at [824, 353] on button "Next" at bounding box center [834, 343] width 68 height 28
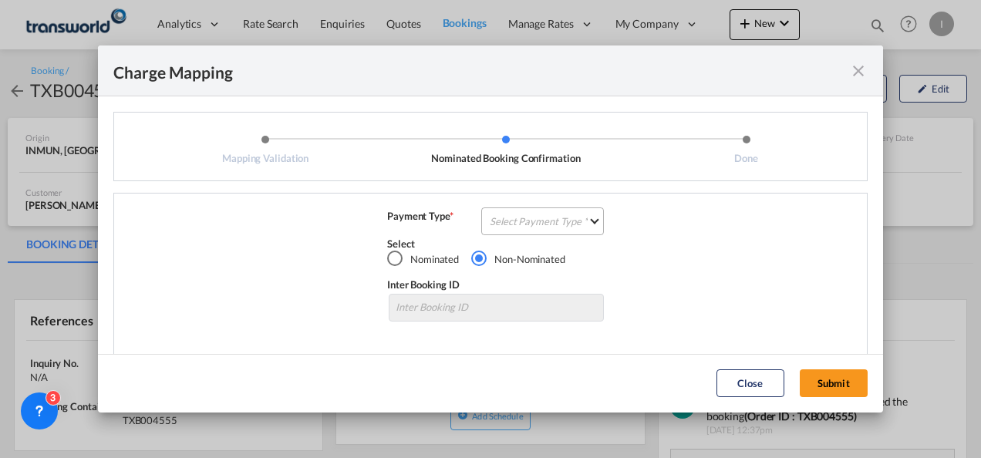
click at [588, 227] on md-select "Select Payment Type COLLECT PREPAID" at bounding box center [542, 222] width 123 height 28
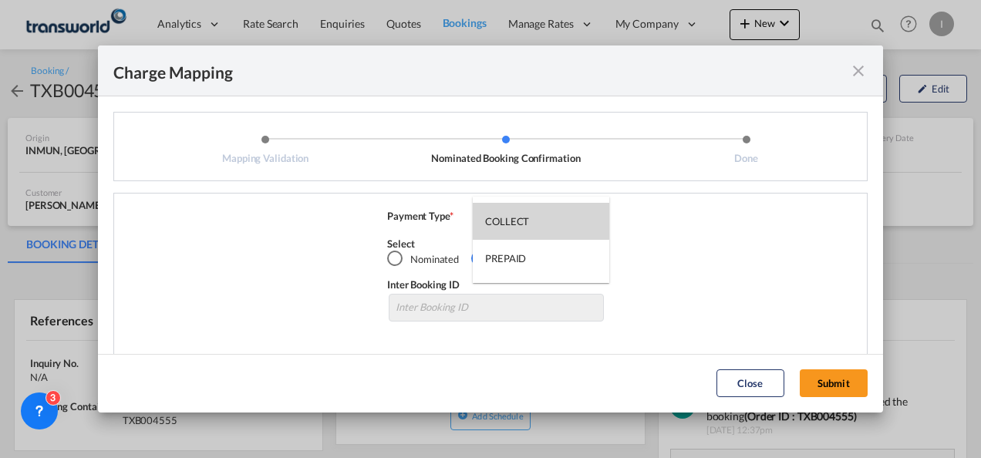
click at [512, 230] on md-option "COLLECT" at bounding box center [541, 221] width 137 height 37
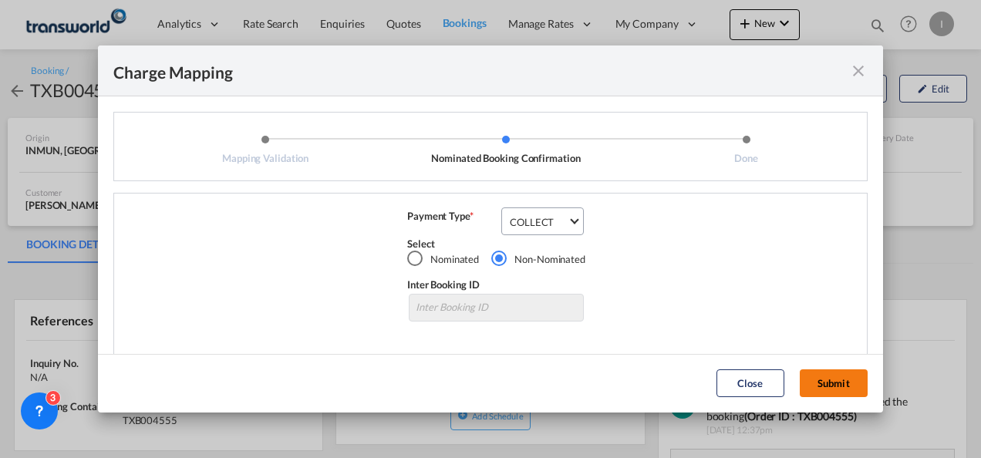
click at [846, 382] on button "Submit" at bounding box center [834, 384] width 68 height 28
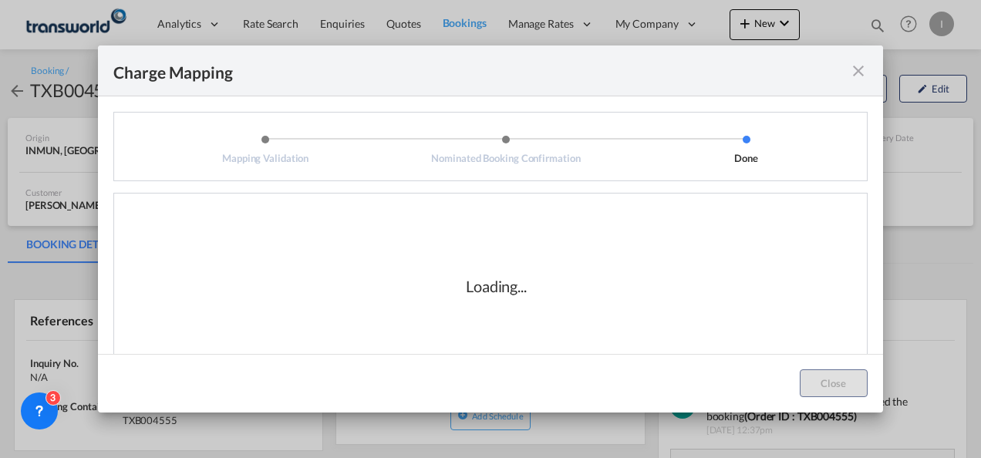
click at [557, 329] on div "Loading..." at bounding box center [496, 286] width 741 height 154
click at [599, 262] on div "Loading..." at bounding box center [496, 286] width 741 height 154
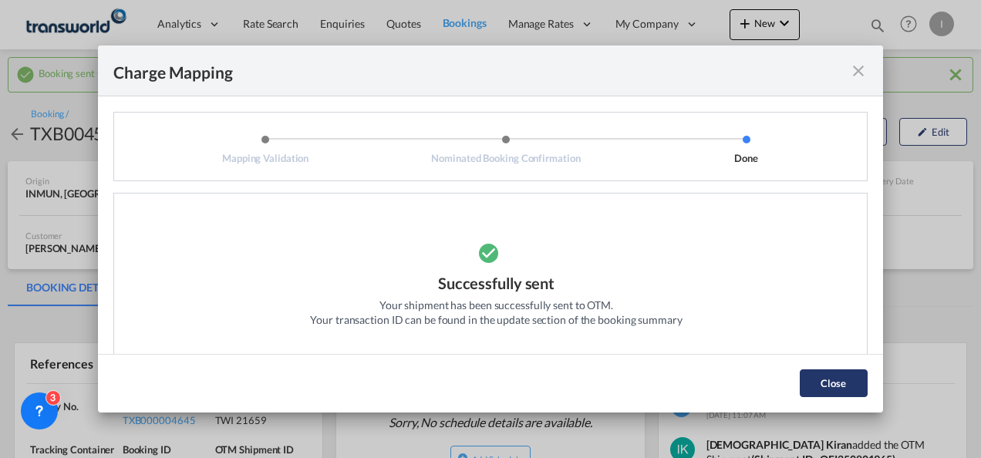
click at [808, 382] on button "Close" at bounding box center [834, 384] width 68 height 28
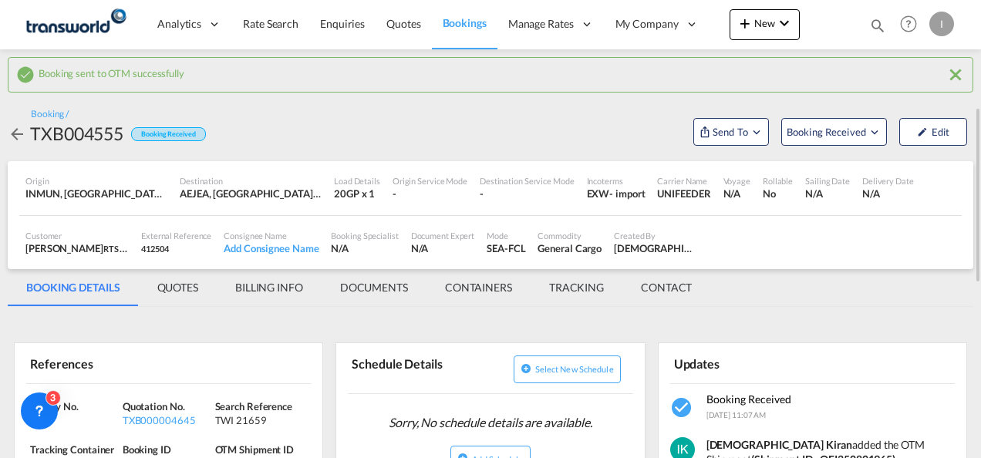
scroll to position [77, 0]
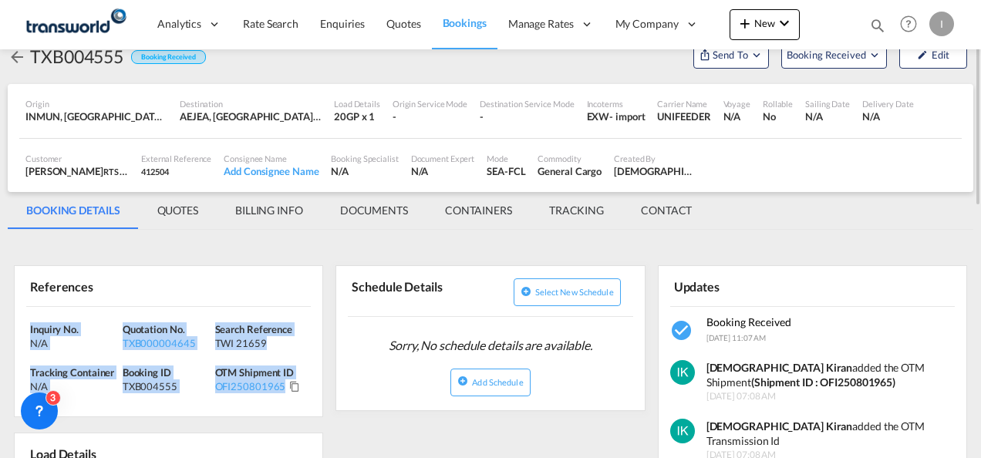
drag, startPoint x: 315, startPoint y: 393, endPoint x: 30, endPoint y: 322, distance: 293.4
click at [30, 322] on div "Inquiry No. N/A Quotation No. TXB000004645 Search Reference TWI 21659 Tracking …" at bounding box center [169, 362] width 308 height 110
drag, startPoint x: 30, startPoint y: 322, endPoint x: 49, endPoint y: 335, distance: 22.9
copy div "Inquiry No. N/A Quotation No. TXB000004645 Search Reference TWI 21659 Tracking …"
click at [48, 120] on div "INMUN, [GEOGRAPHIC_DATA], [GEOGRAPHIC_DATA], [GEOGRAPHIC_DATA], [GEOGRAPHIC_DAT…" at bounding box center [96, 117] width 142 height 14
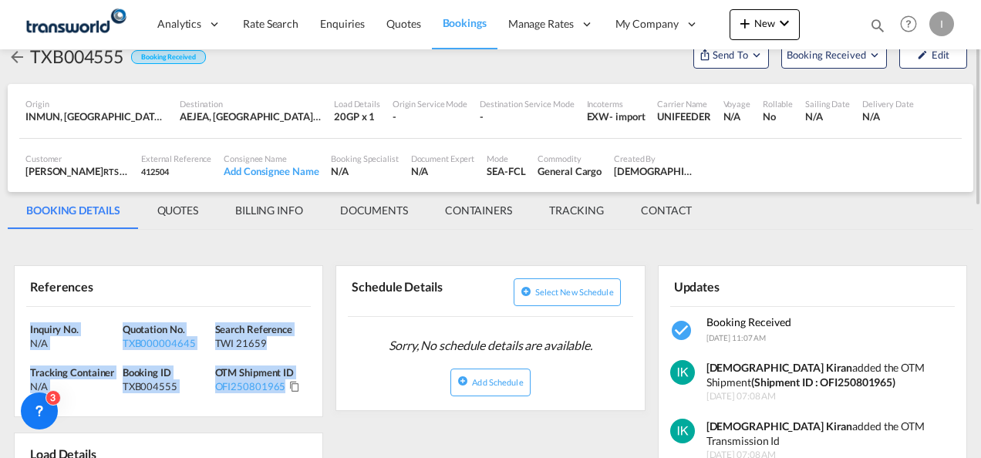
drag, startPoint x: 304, startPoint y: 381, endPoint x: 17, endPoint y: 319, distance: 293.6
click at [17, 319] on div "Inquiry No. N/A Quotation No. TXB000004645 Search Reference TWI 21659 Tracking …" at bounding box center [169, 362] width 308 height 110
copy div "Inquiry No. N/A Quotation No. TXB000004645 Search Reference TWI 21659 Tracking …"
